Goal: Obtain resource: Download file/media

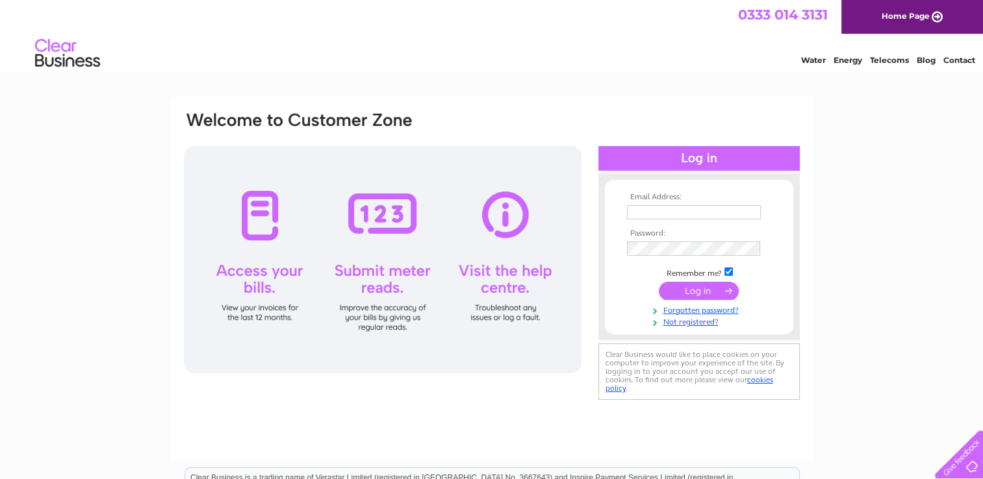
type input "[EMAIL_ADDRESS][DOMAIN_NAME]"
click at [695, 288] on input "submit" at bounding box center [699, 291] width 80 height 18
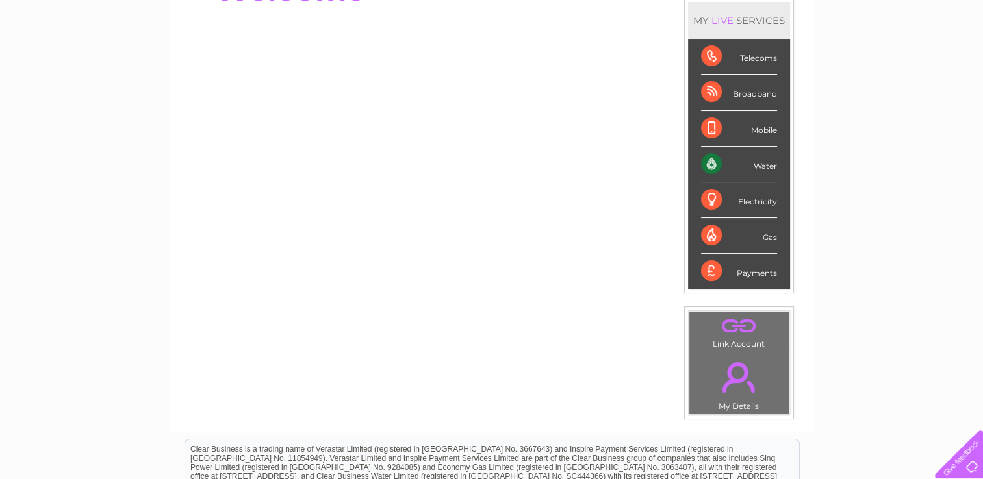
scroll to position [112, 0]
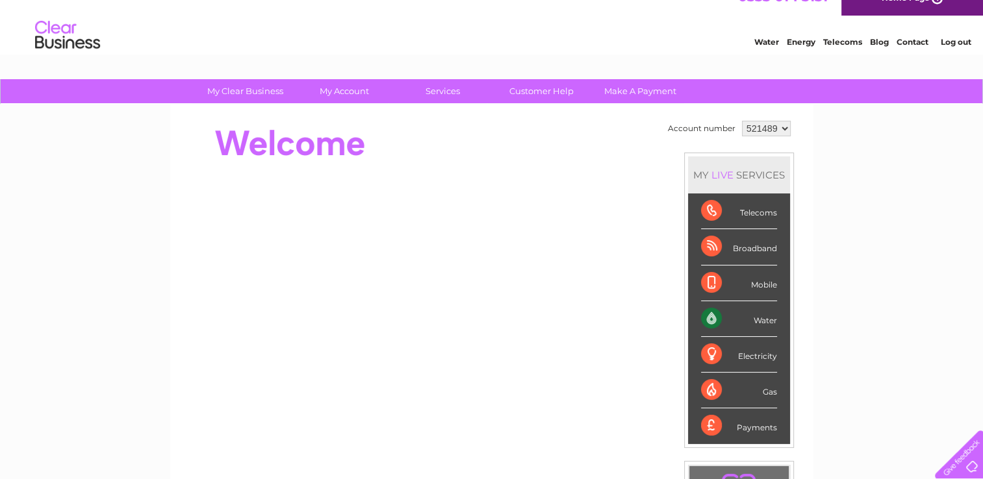
scroll to position [1, 0]
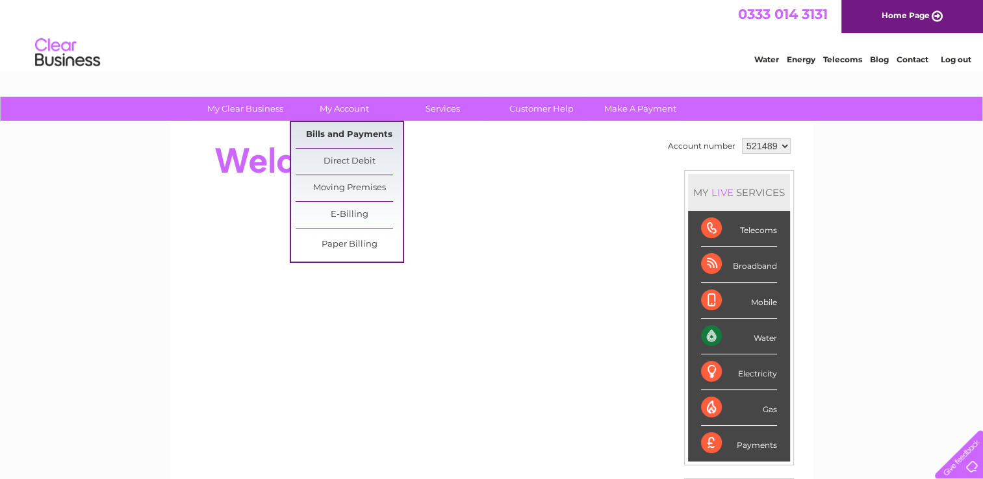
click at [351, 131] on link "Bills and Payments" at bounding box center [348, 135] width 107 height 26
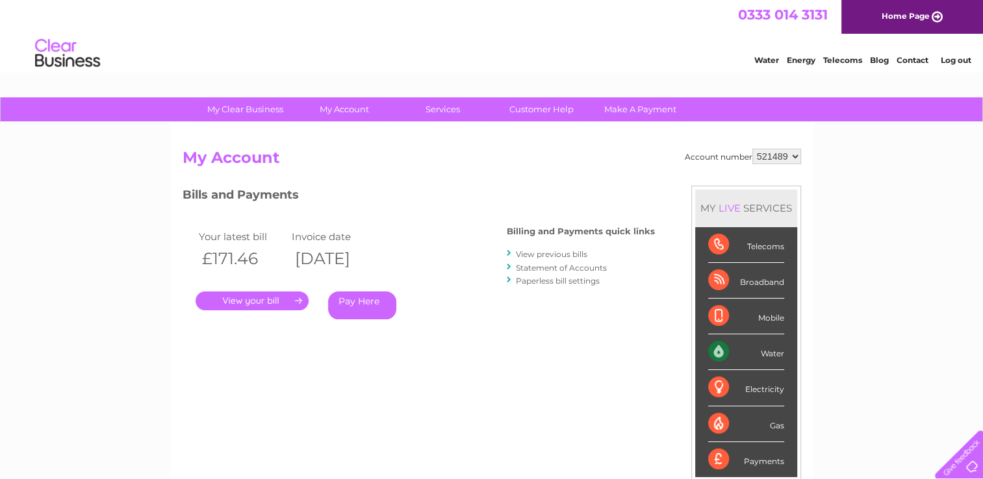
click at [259, 297] on link "." at bounding box center [251, 301] width 113 height 19
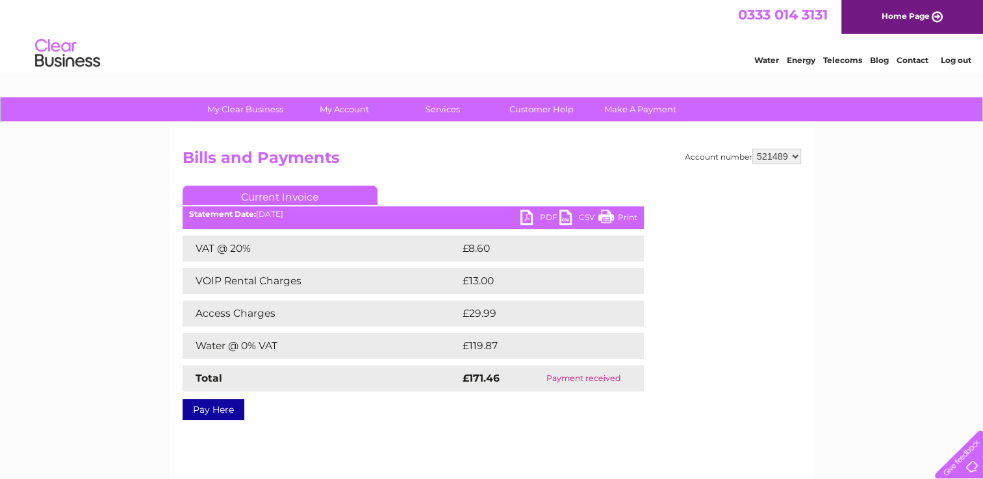
click at [548, 218] on link "PDF" at bounding box center [539, 219] width 39 height 19
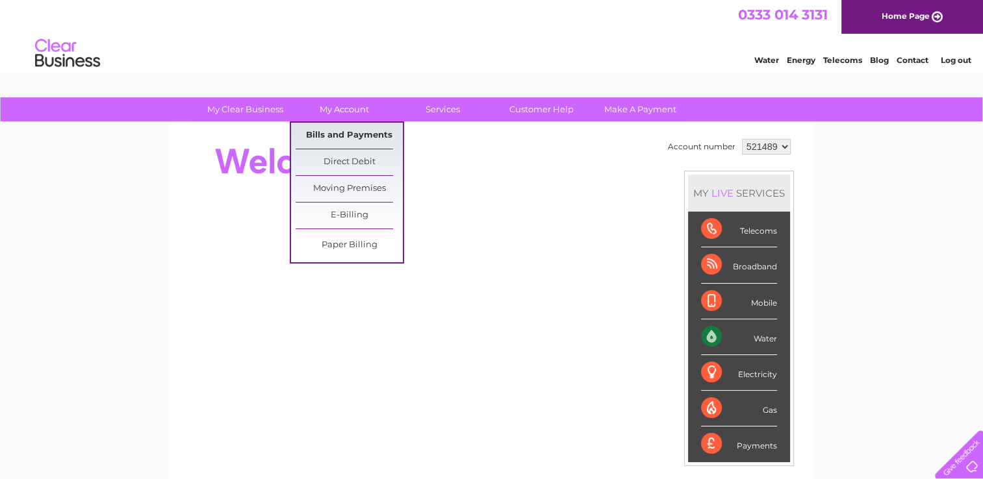
click at [343, 132] on link "Bills and Payments" at bounding box center [348, 136] width 107 height 26
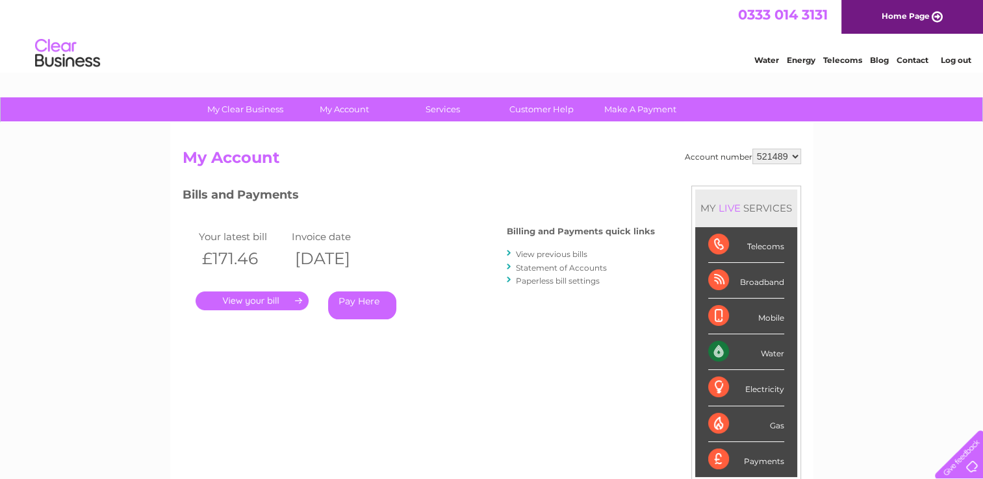
click at [556, 252] on link "View previous bills" at bounding box center [551, 254] width 71 height 10
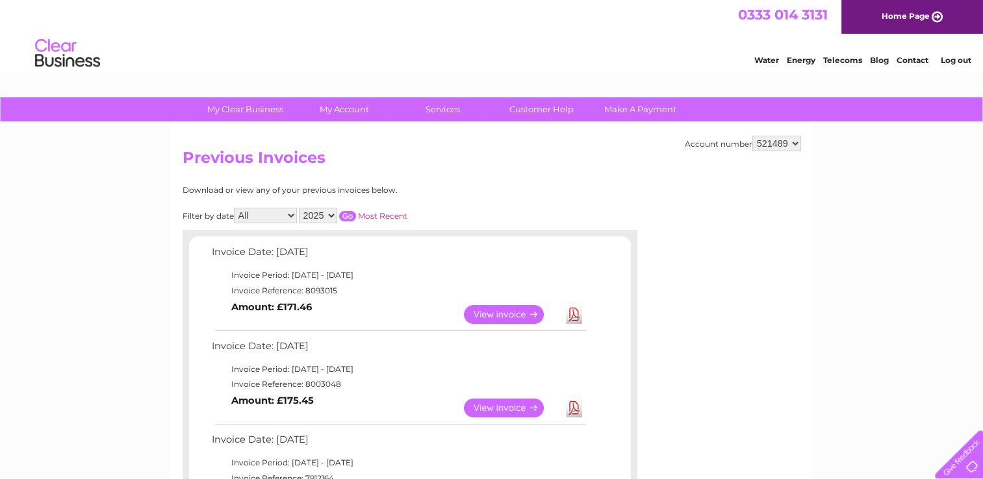
click at [572, 406] on link "Download" at bounding box center [574, 408] width 16 height 19
click at [570, 316] on link "Download" at bounding box center [574, 314] width 16 height 19
